Goal: Information Seeking & Learning: Learn about a topic

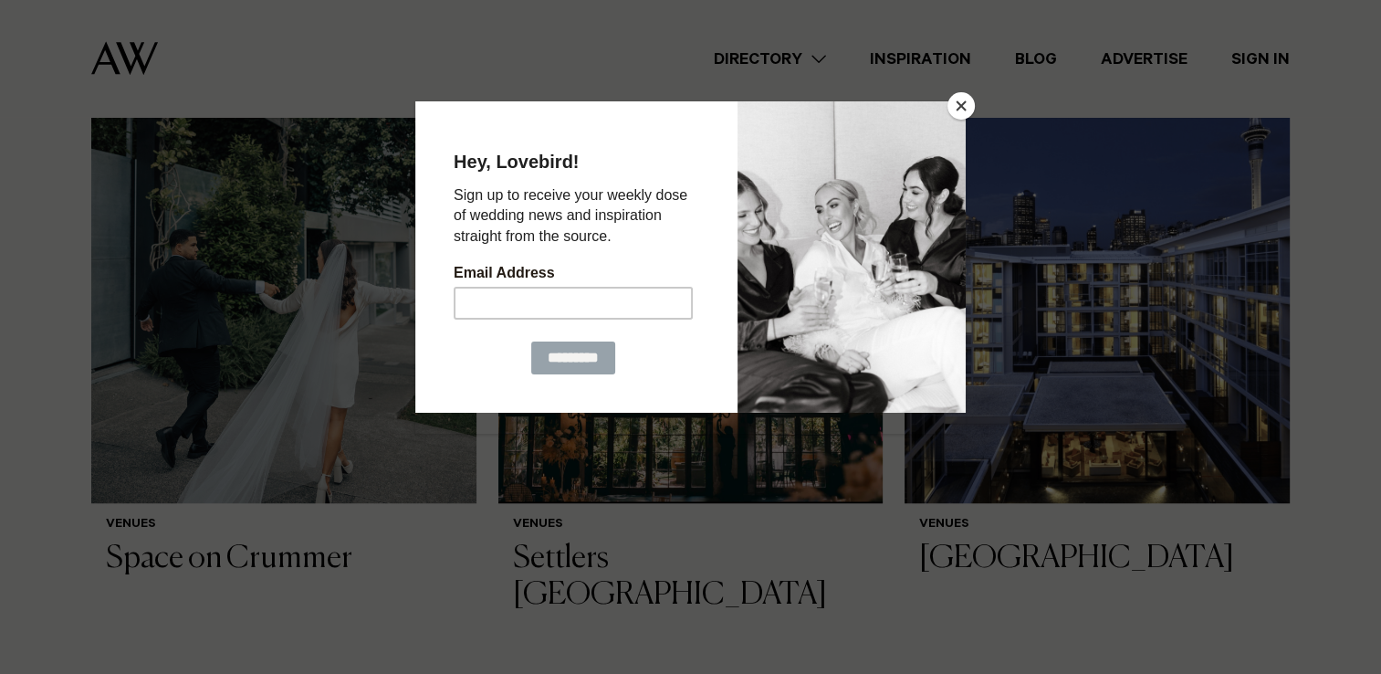
scroll to position [1278, 0]
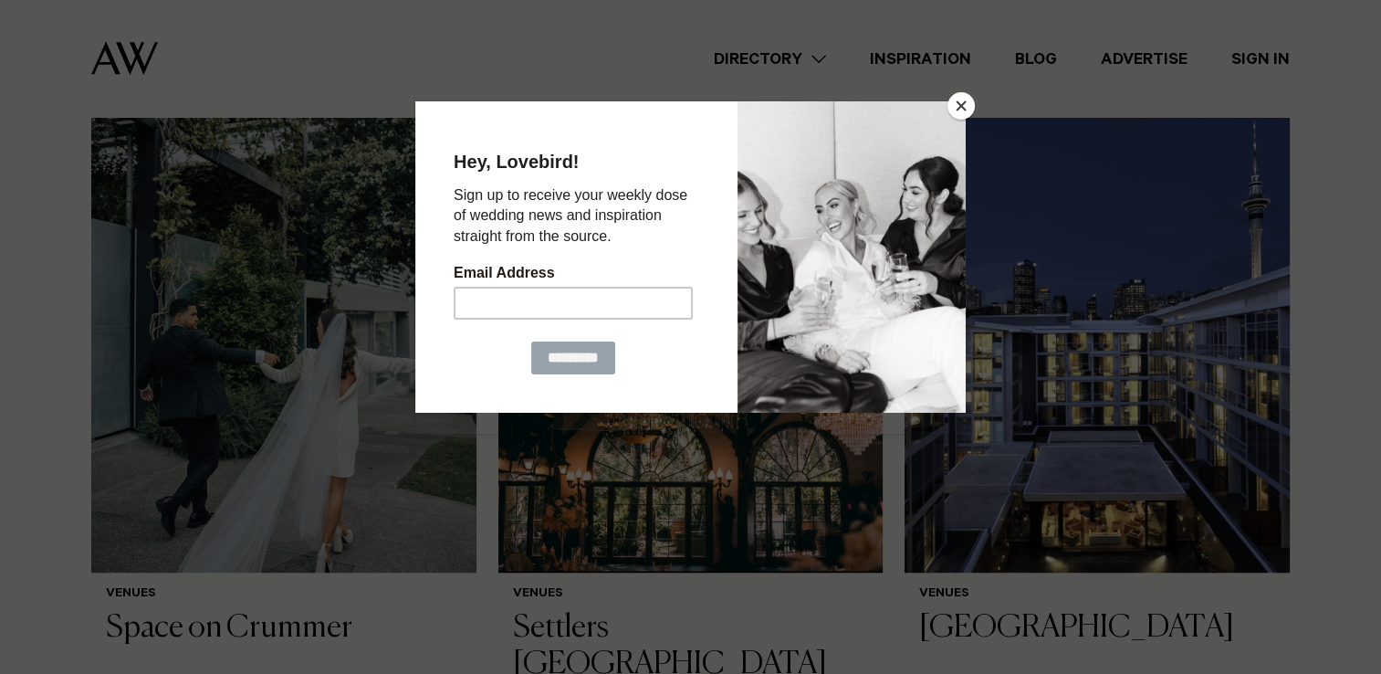
click at [963, 104] on button "Close" at bounding box center [961, 105] width 27 height 27
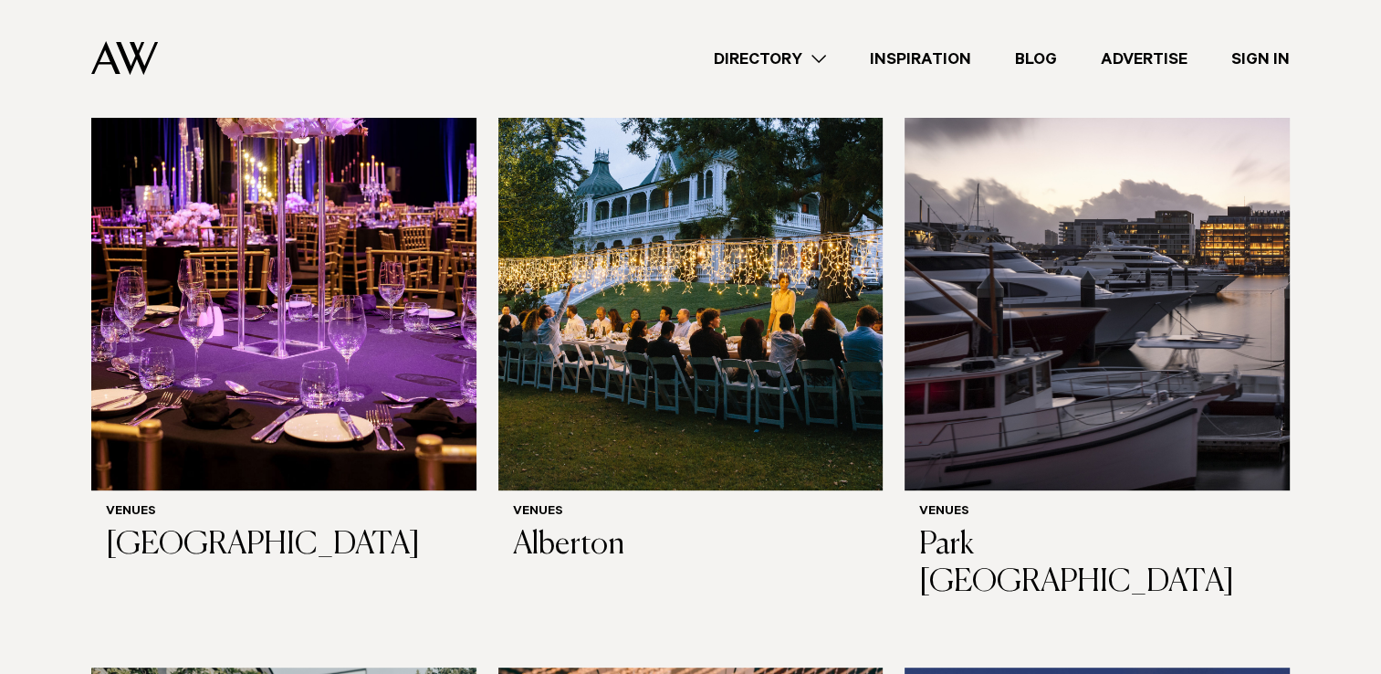
scroll to position [663, 0]
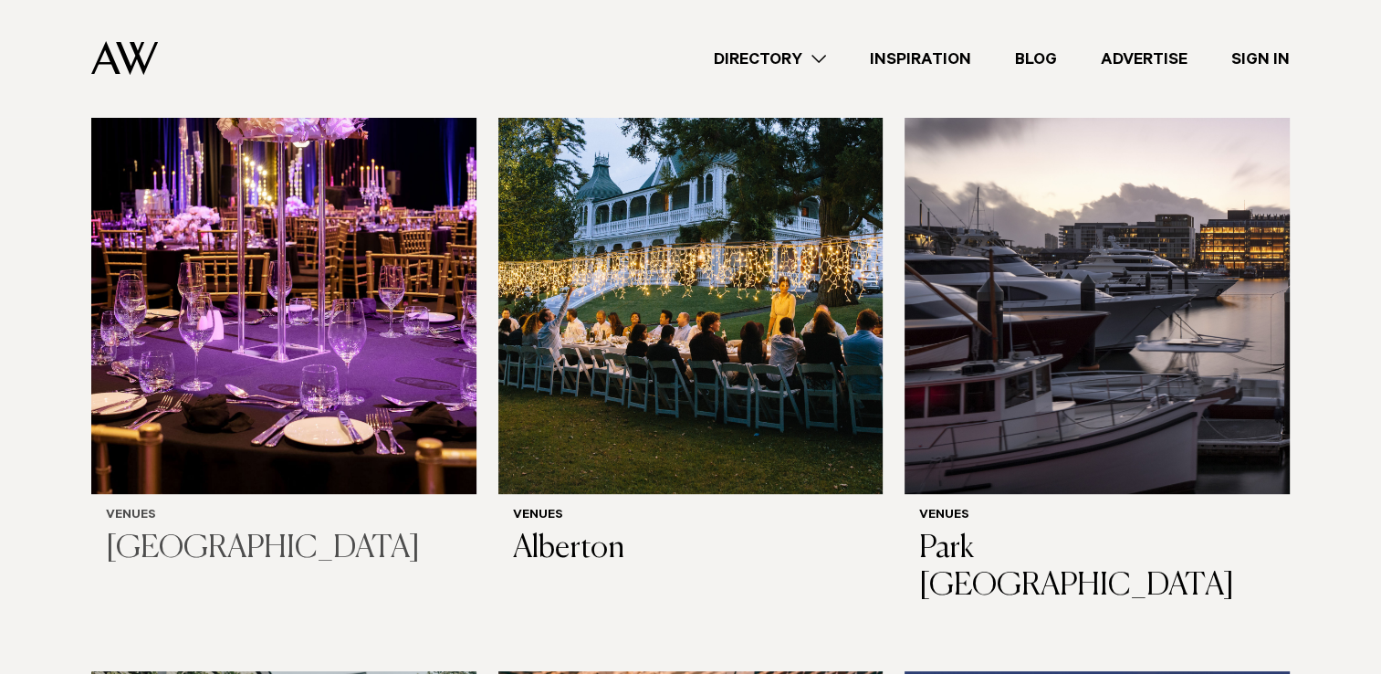
click at [313, 384] on img at bounding box center [283, 235] width 385 height 517
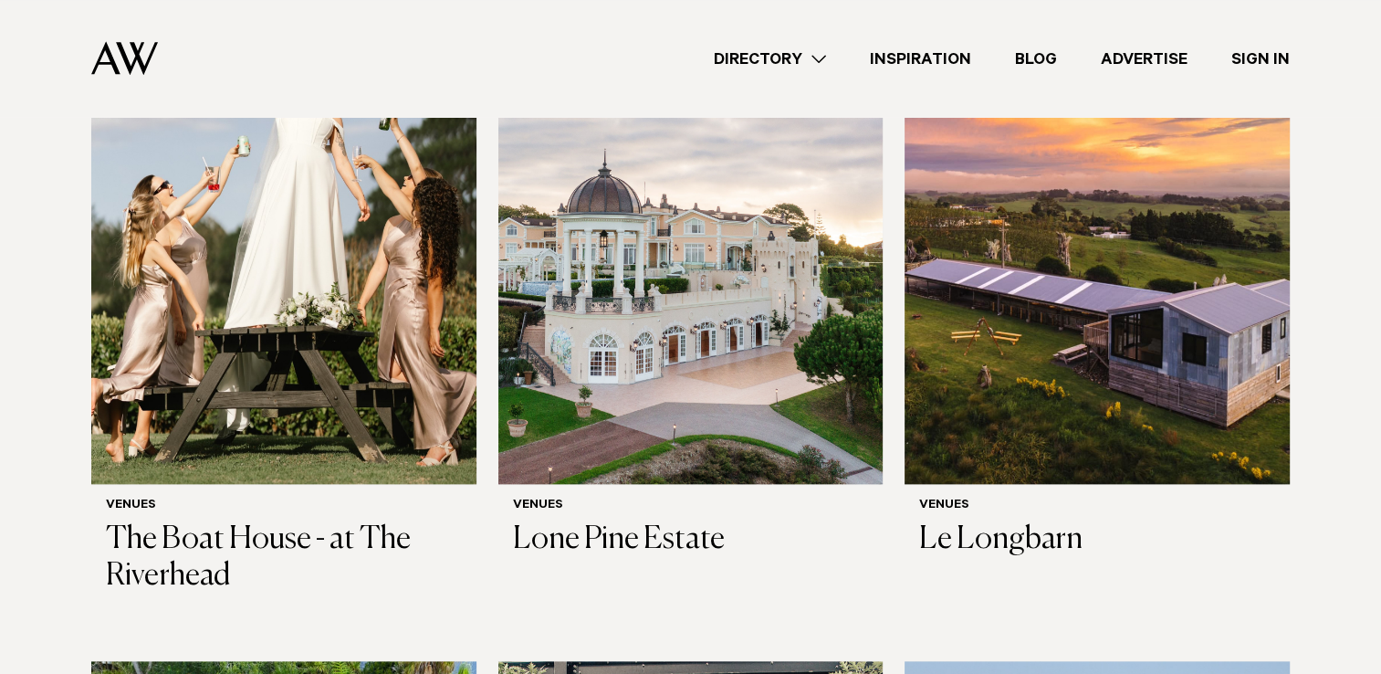
scroll to position [2060, 0]
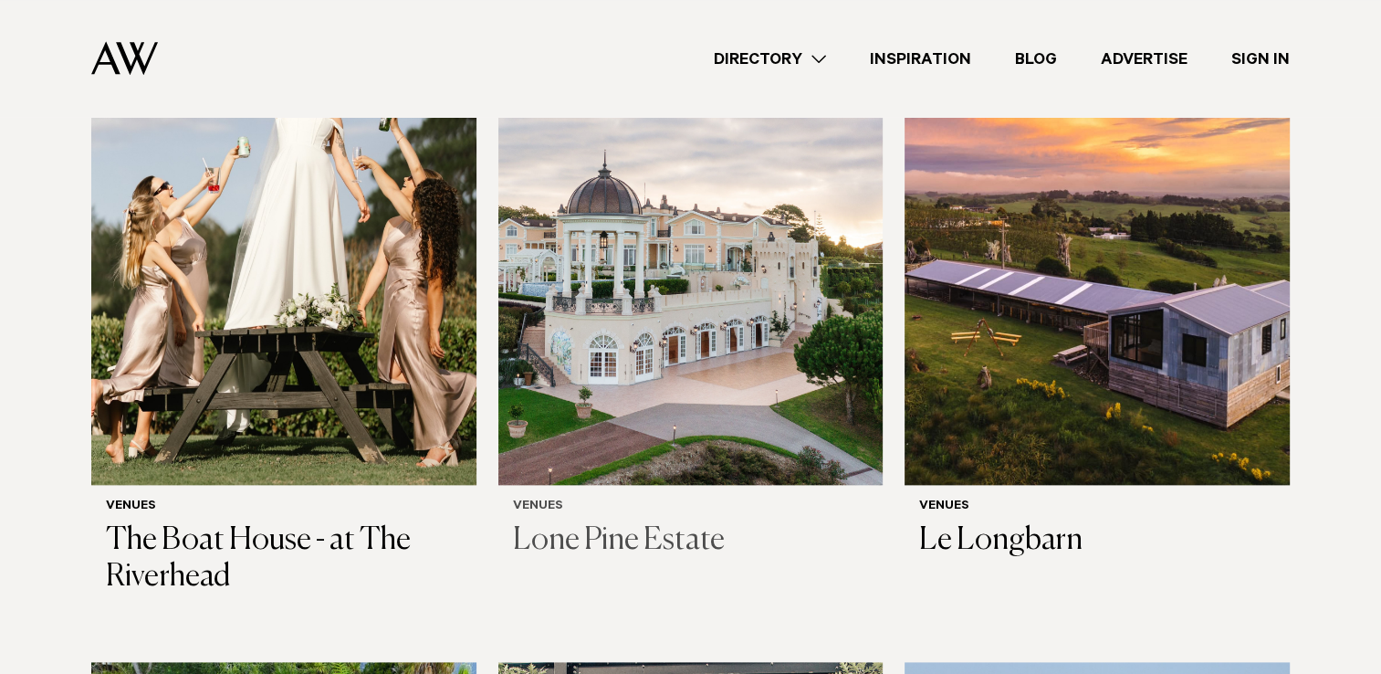
click at [645, 285] on img at bounding box center [691, 226] width 385 height 517
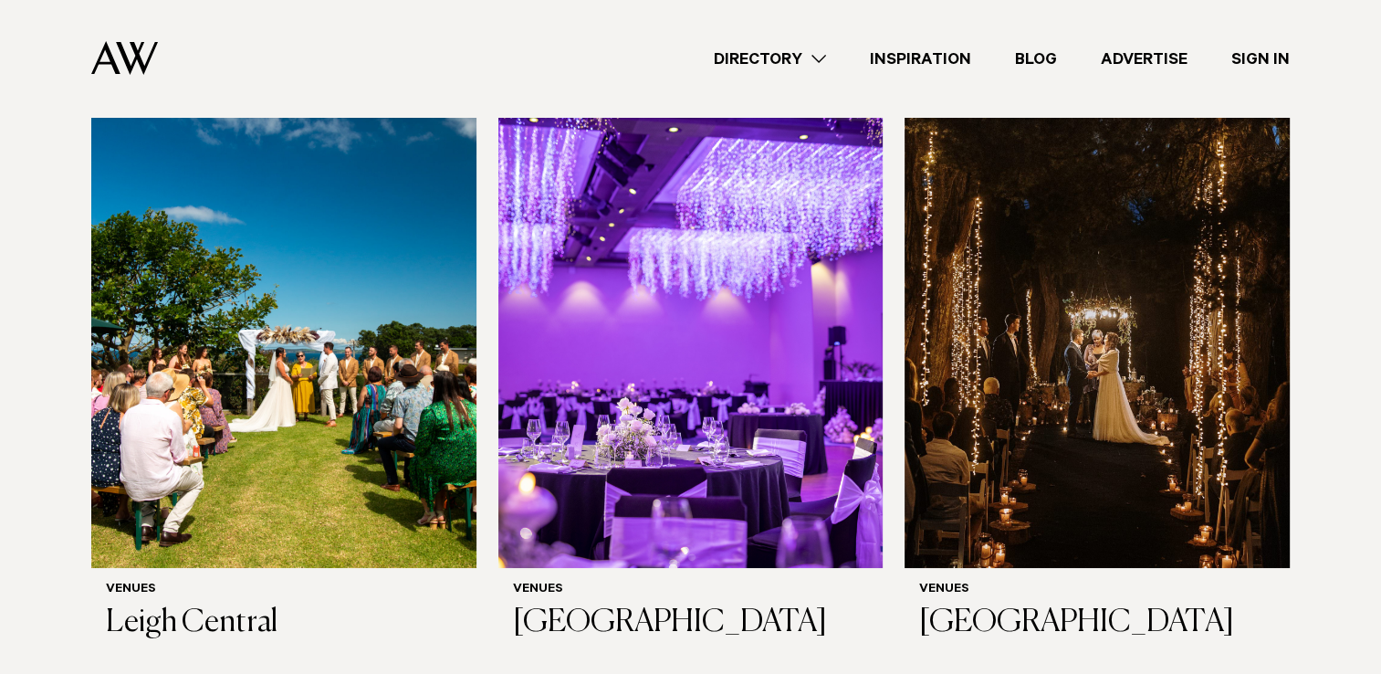
scroll to position [6798, 0]
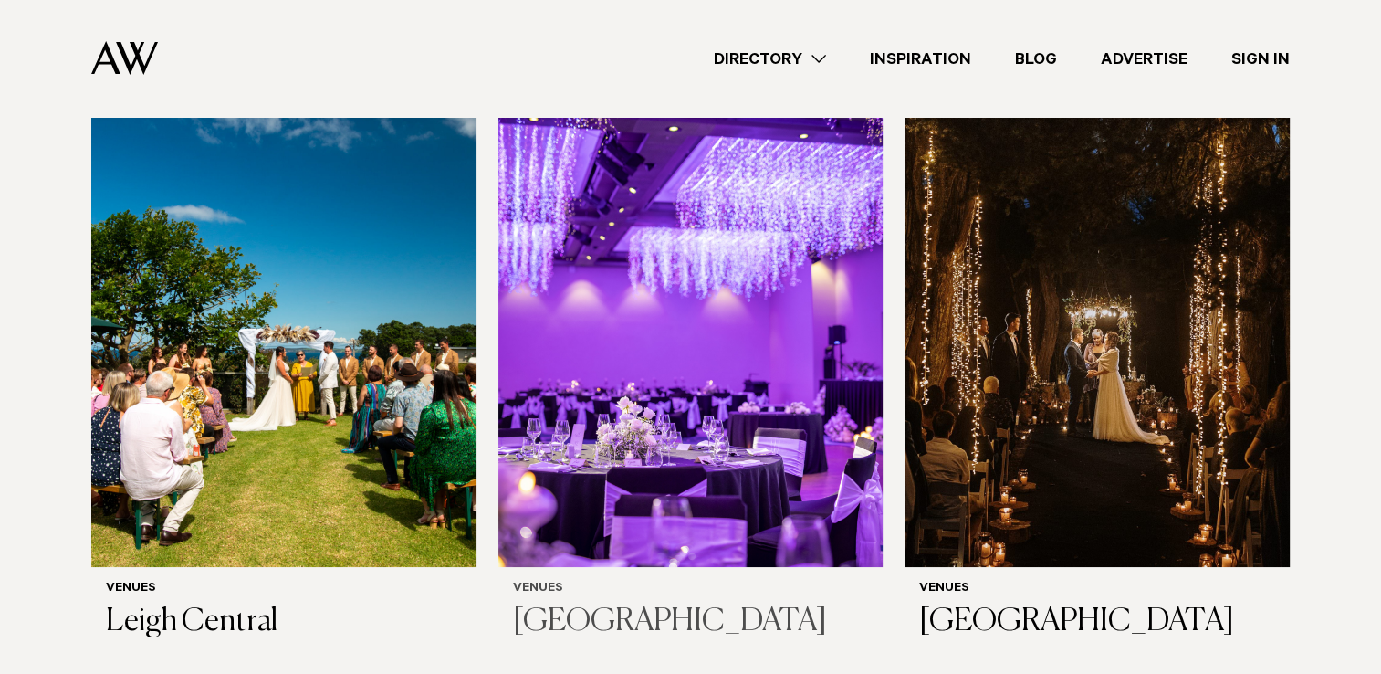
click at [718, 399] on img at bounding box center [691, 308] width 385 height 517
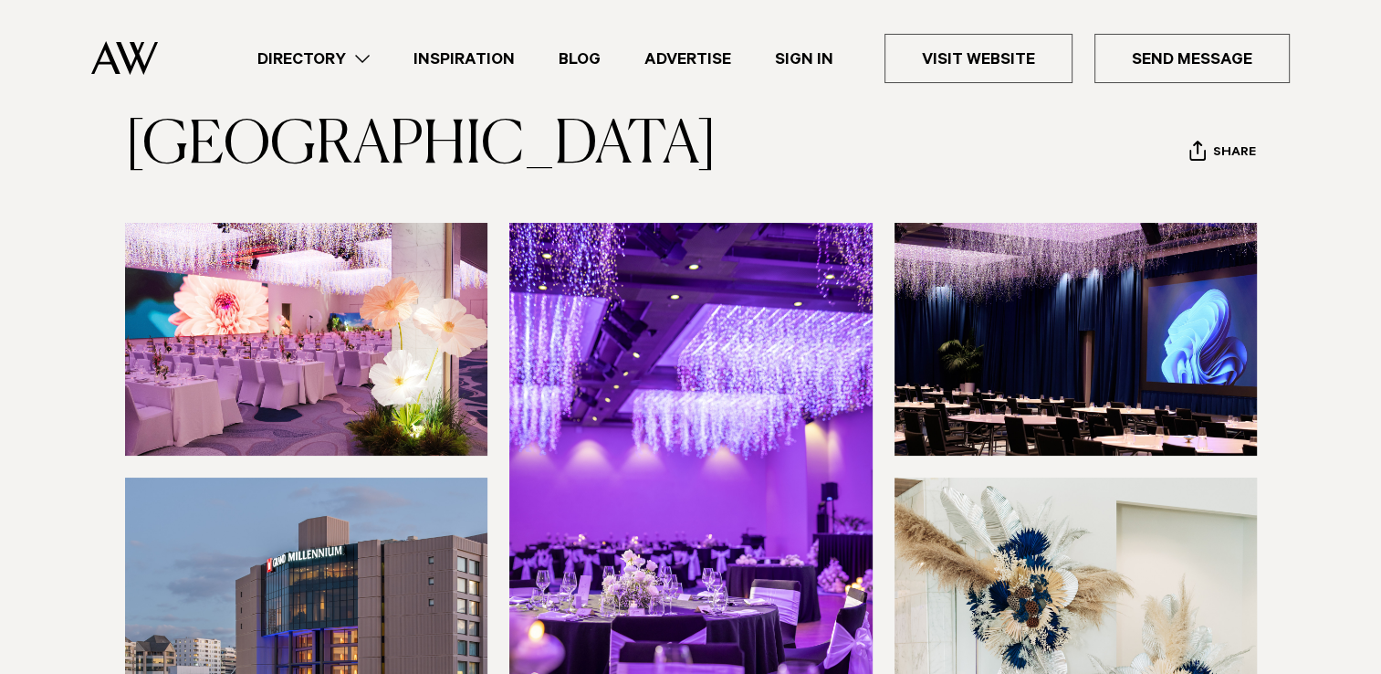
scroll to position [100, 0]
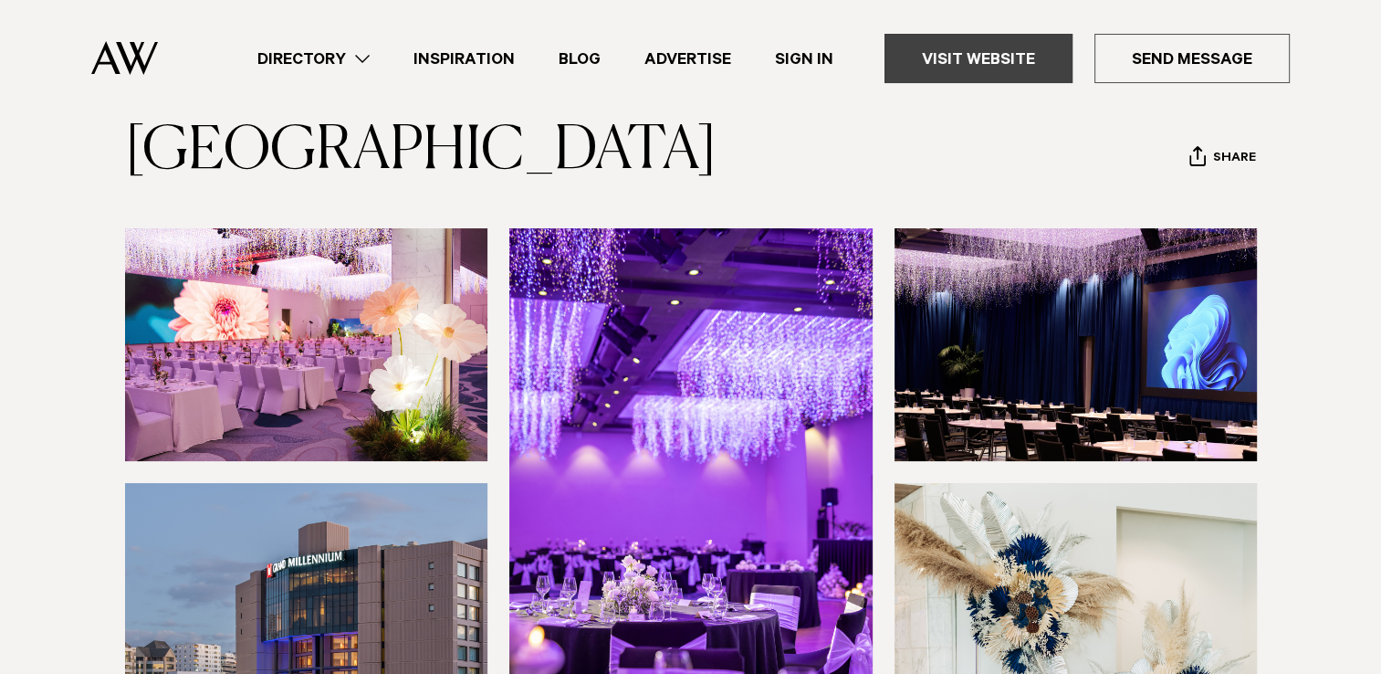
click at [971, 57] on link "Visit Website" at bounding box center [979, 58] width 188 height 49
